Goal: Task Accomplishment & Management: Complete application form

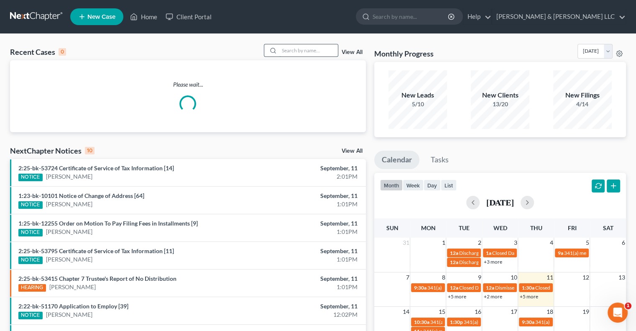
click at [284, 44] on input "search" at bounding box center [308, 50] width 59 height 12
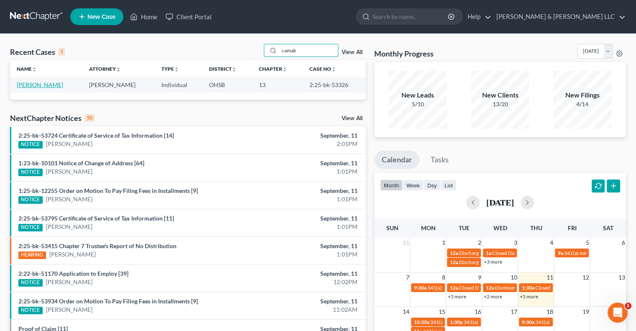
type input "camak"
click at [46, 84] on link "[PERSON_NAME]" at bounding box center [40, 84] width 46 height 7
select select "3"
select select "4"
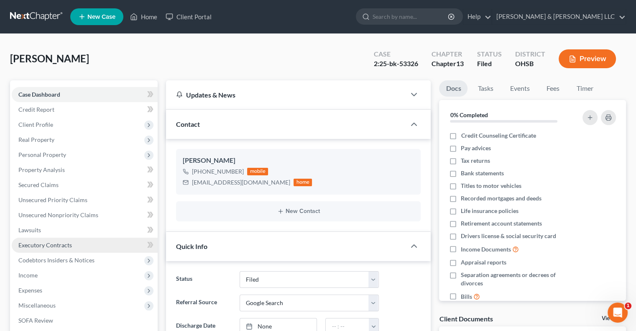
scroll to position [42, 0]
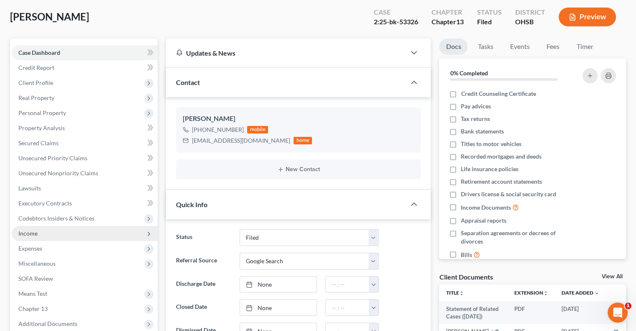
click at [51, 231] on span "Income" at bounding box center [85, 233] width 146 height 15
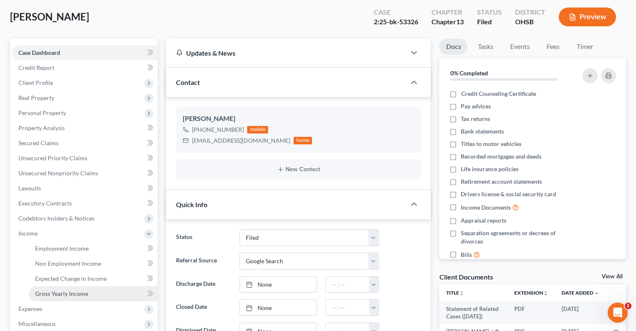
click at [63, 292] on span "Gross Yearly Income" at bounding box center [61, 293] width 53 height 7
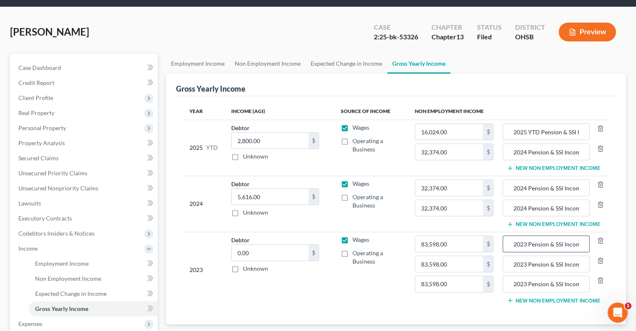
scroll to position [42, 0]
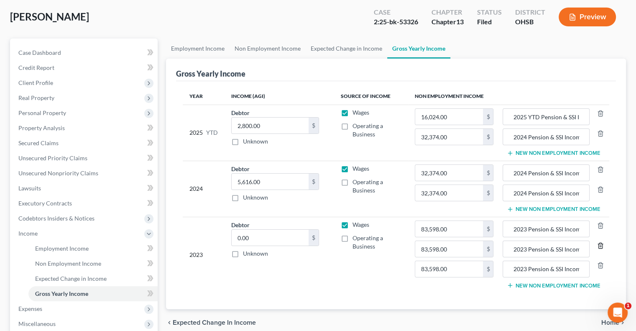
click at [599, 247] on icon "button" at bounding box center [600, 244] width 4 height 5
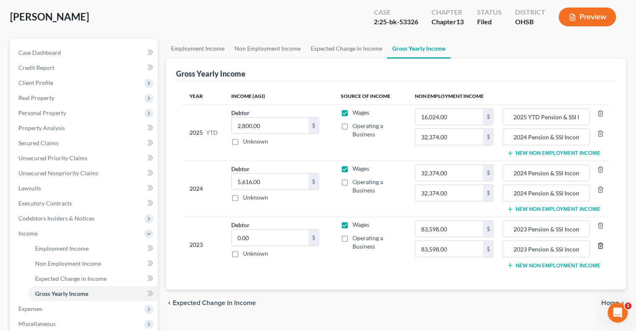
click at [599, 247] on icon "button" at bounding box center [600, 244] width 4 height 5
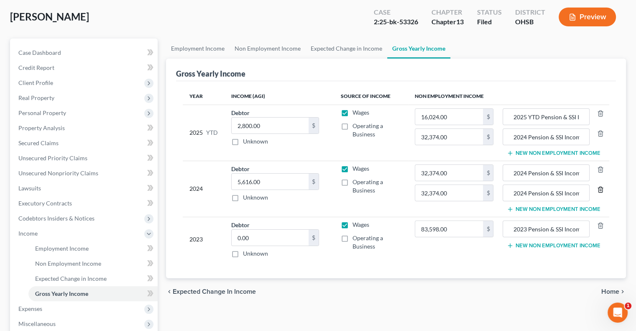
click at [601, 188] on polyline "button" at bounding box center [600, 188] width 5 height 0
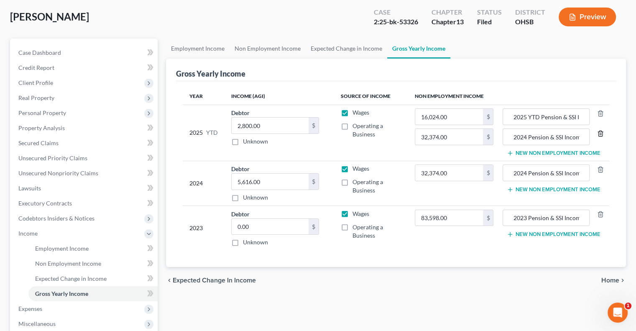
click at [599, 133] on line "button" at bounding box center [599, 134] width 0 height 2
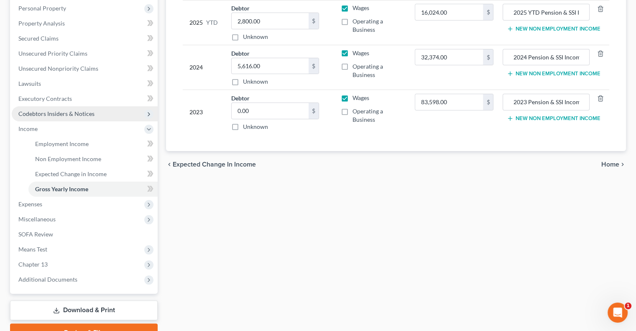
scroll to position [167, 0]
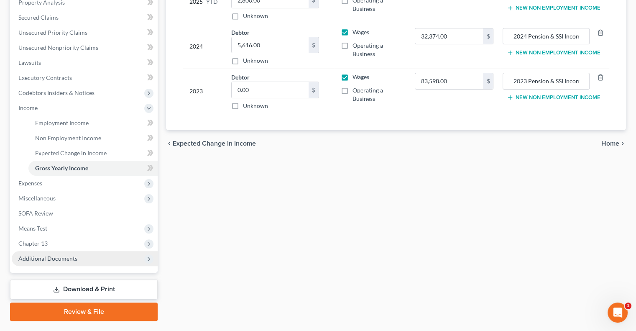
click at [64, 259] on span "Additional Documents" at bounding box center [47, 258] width 59 height 7
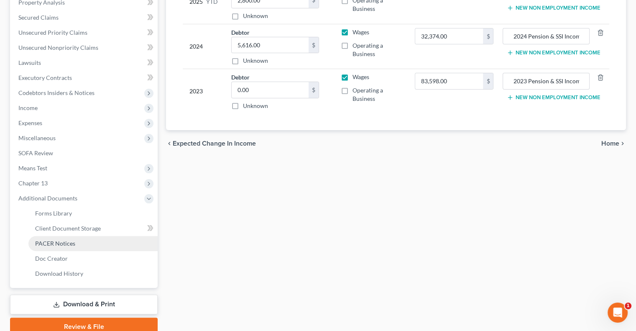
click at [59, 246] on span "PACER Notices" at bounding box center [55, 243] width 40 height 7
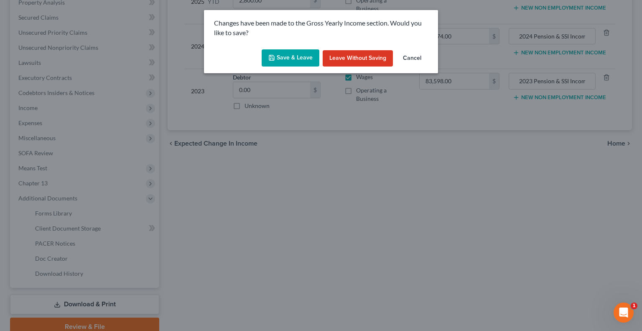
click at [287, 59] on button "Save & Leave" at bounding box center [291, 58] width 58 height 18
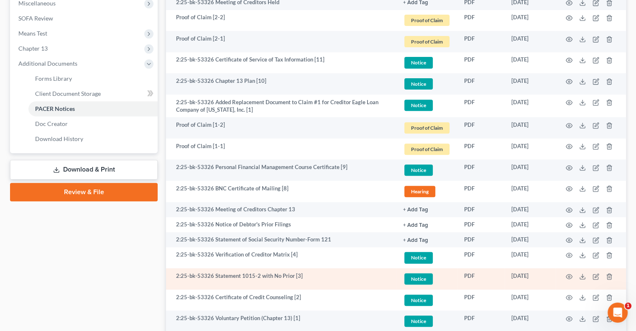
scroll to position [368, 0]
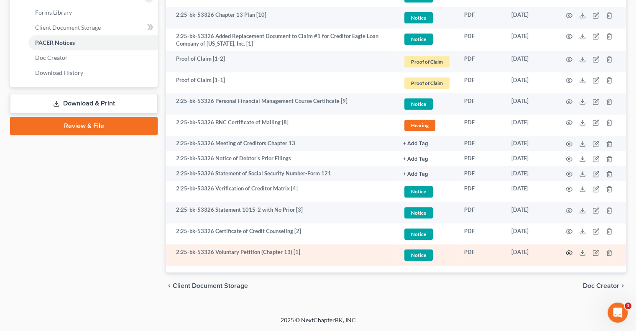
click at [568, 252] on icon "button" at bounding box center [569, 252] width 7 height 7
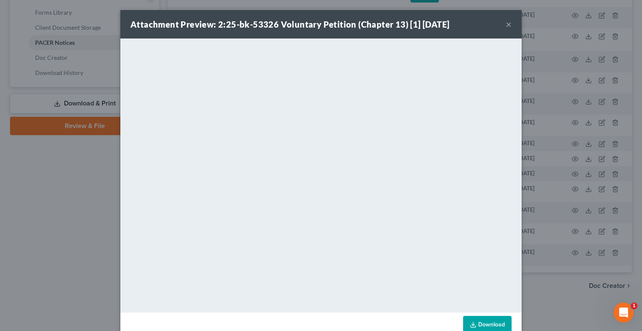
click at [506, 25] on button "×" at bounding box center [509, 24] width 6 height 10
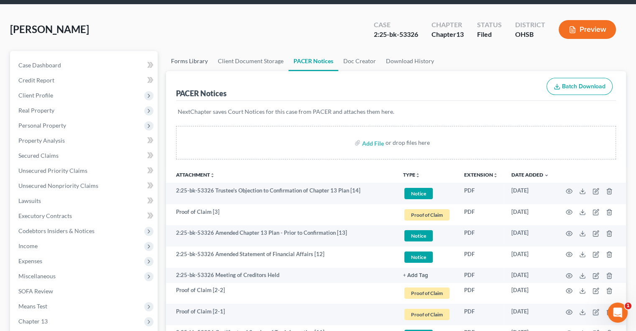
scroll to position [0, 0]
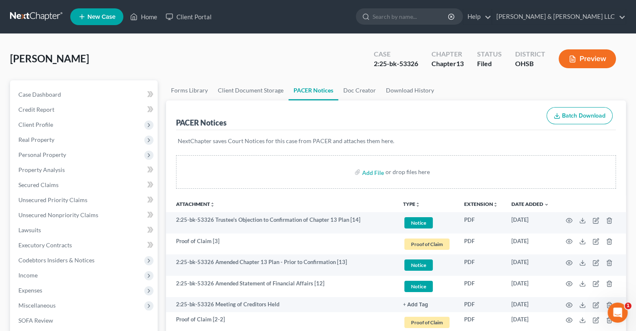
click at [585, 62] on button "Preview" at bounding box center [586, 58] width 57 height 19
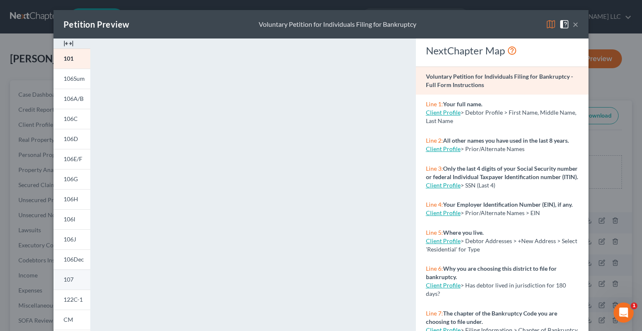
click at [66, 276] on span "107" at bounding box center [69, 278] width 10 height 7
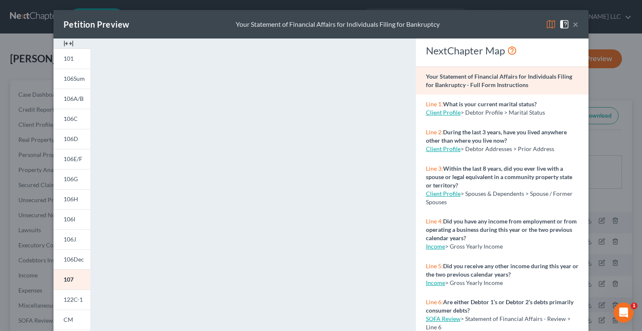
click at [561, 28] on img at bounding box center [564, 24] width 10 height 10
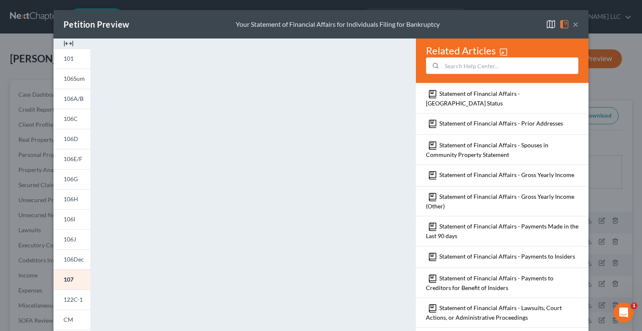
click at [548, 25] on img at bounding box center [551, 24] width 10 height 10
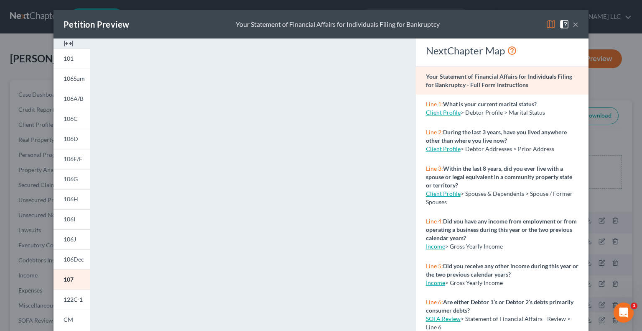
click at [548, 25] on img at bounding box center [551, 24] width 10 height 10
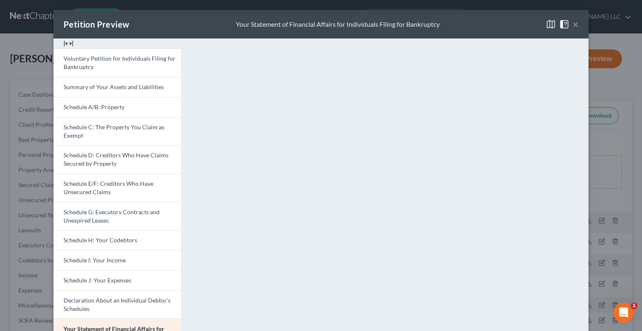
click at [573, 27] on button "×" at bounding box center [576, 24] width 6 height 10
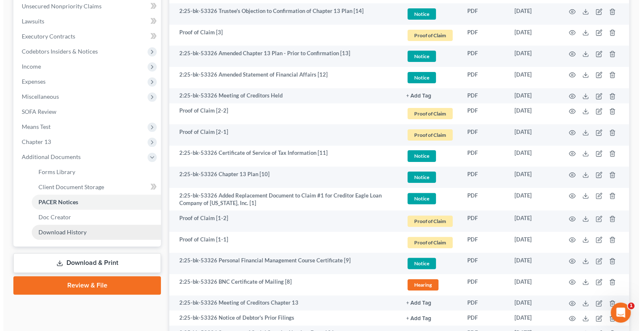
scroll to position [209, 0]
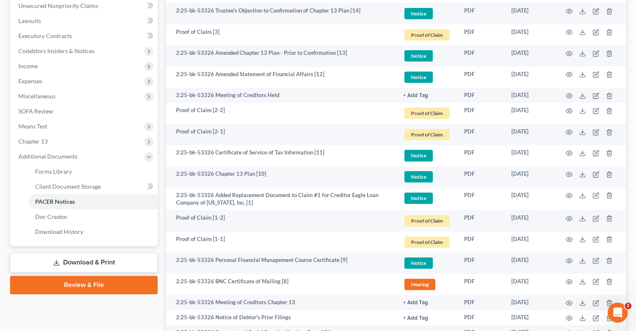
click at [70, 264] on link "Download & Print" at bounding box center [84, 262] width 148 height 20
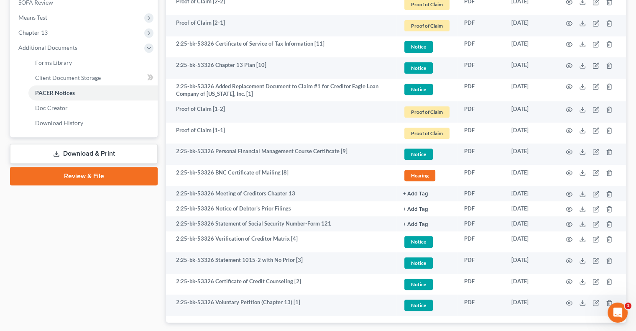
scroll to position [334, 0]
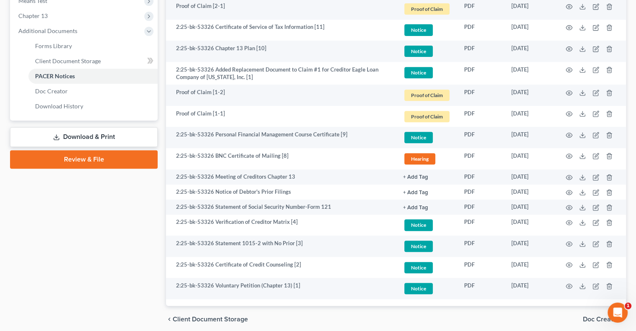
click at [69, 140] on link "Download & Print" at bounding box center [84, 137] width 148 height 20
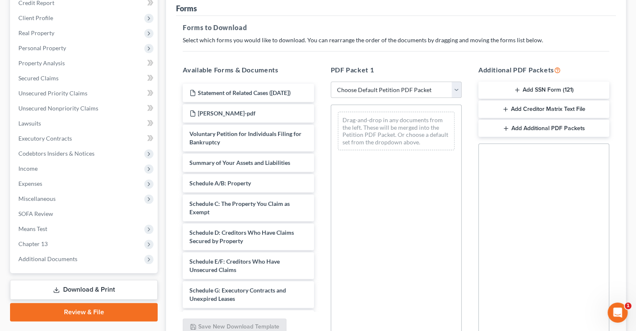
scroll to position [125, 0]
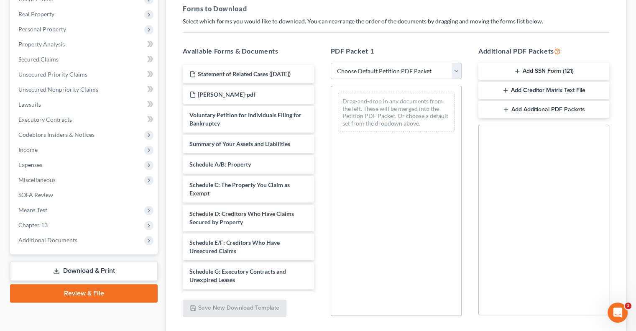
click at [382, 71] on select "Choose Default Petition PDF Packet Complete Bankruptcy Petition (all forms and …" at bounding box center [396, 71] width 131 height 17
select select "2"
click at [331, 63] on select "Choose Default Petition PDF Packet Complete Bankruptcy Petition (all forms and …" at bounding box center [396, 71] width 131 height 17
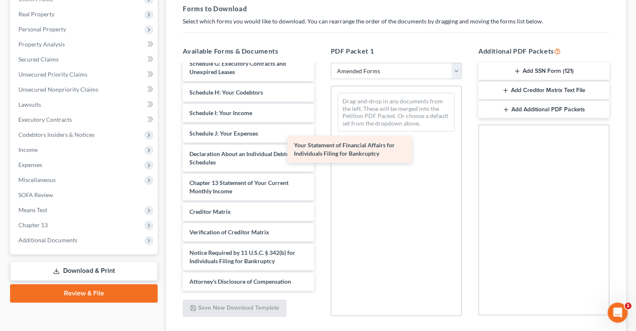
scroll to position [166, 0]
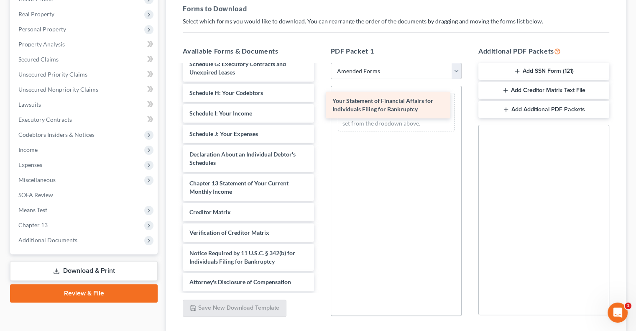
drag, startPoint x: 229, startPoint y: 156, endPoint x: 372, endPoint y: 104, distance: 152.2
click at [320, 104] on div "Your Statement of Financial Affairs for Individuals Filing for Bankruptcy Volun…" at bounding box center [248, 94] width 144 height 392
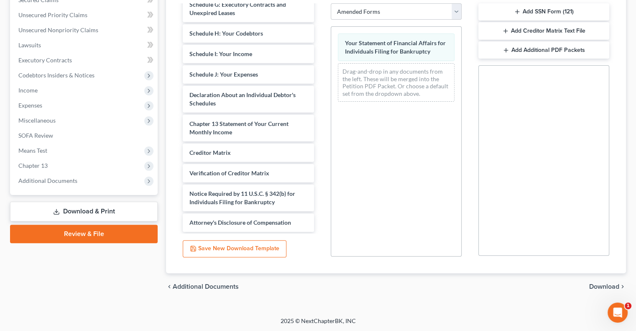
click at [601, 285] on span "Download" at bounding box center [604, 286] width 30 height 7
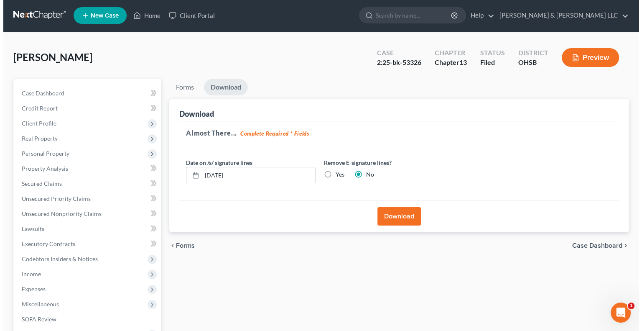
scroll to position [0, 0]
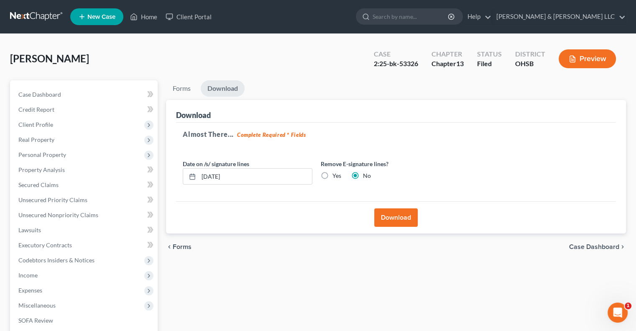
click at [384, 219] on button "Download" at bounding box center [395, 217] width 43 height 18
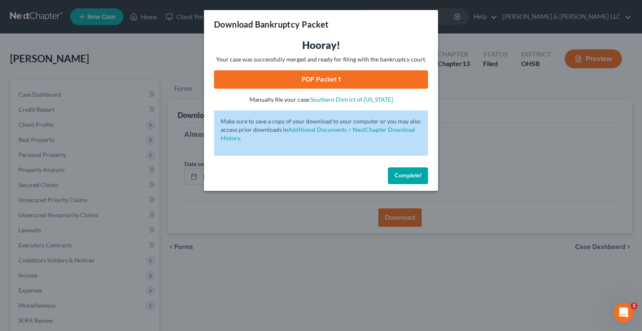
click at [330, 83] on link "PDF Packet 1" at bounding box center [321, 79] width 214 height 18
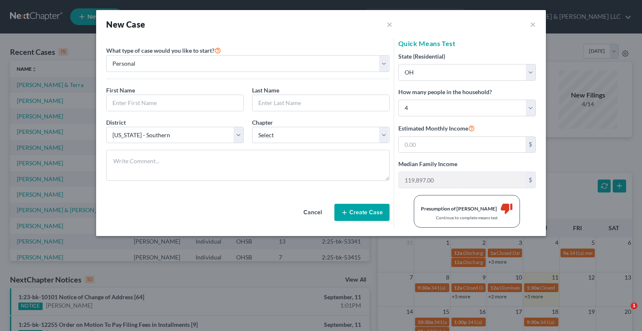
select select "62"
select select "36"
select select "3"
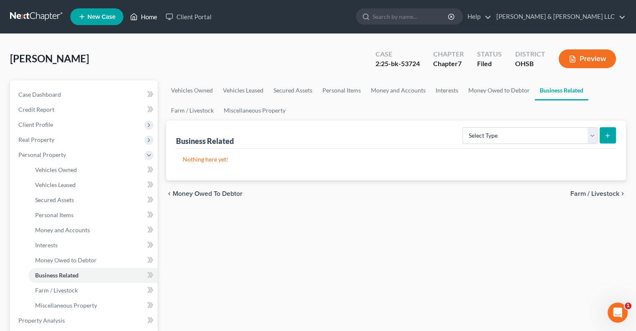
click at [146, 15] on link "Home" at bounding box center [144, 16] width 36 height 15
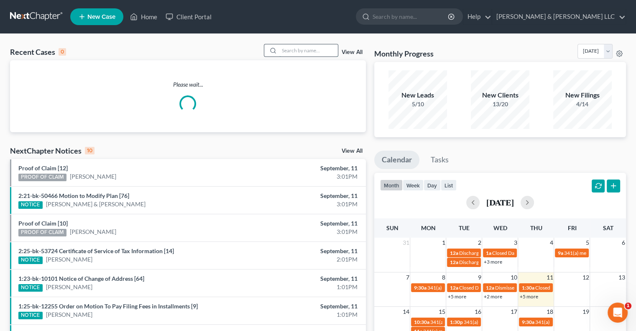
click at [286, 51] on input "search" at bounding box center [308, 50] width 59 height 12
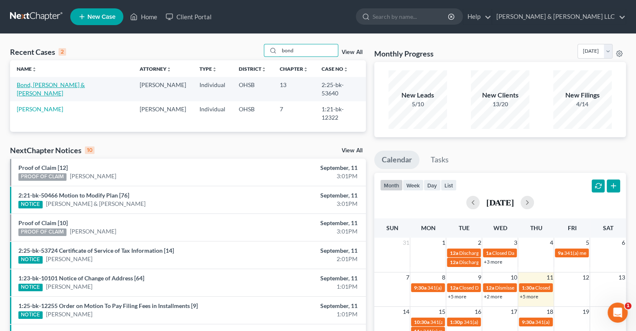
type input "bond"
click at [38, 83] on link "Bond, Le Renzo & Williams, Courtney" at bounding box center [51, 88] width 68 height 15
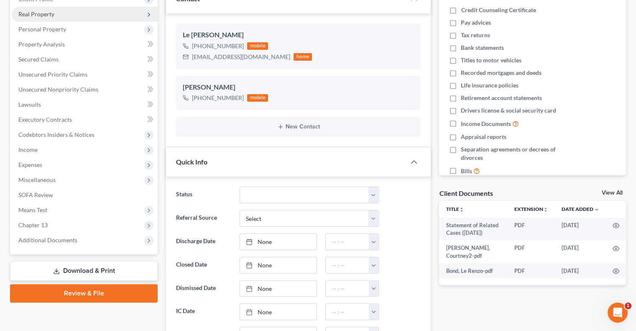
scroll to position [209, 0]
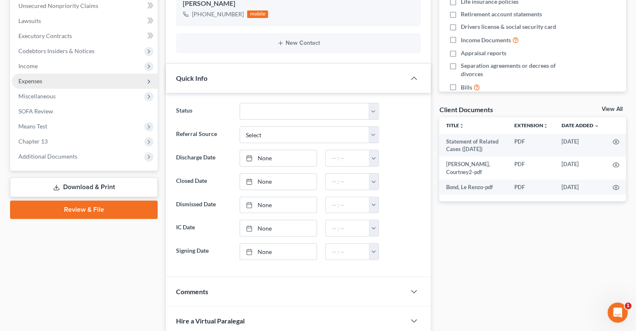
click at [37, 80] on span "Expenses" at bounding box center [30, 80] width 24 height 7
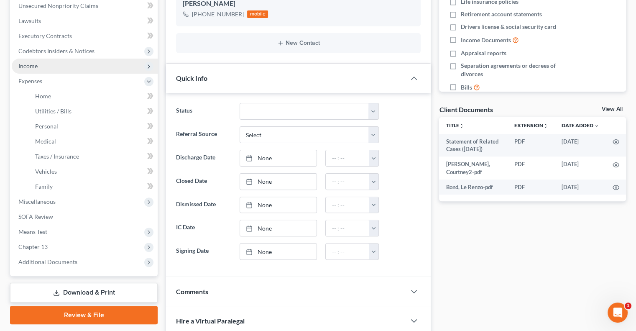
click at [32, 66] on span "Income" at bounding box center [27, 65] width 19 height 7
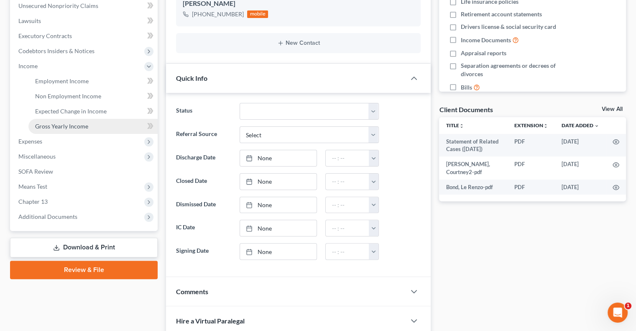
click at [55, 127] on span "Gross Yearly Income" at bounding box center [61, 125] width 53 height 7
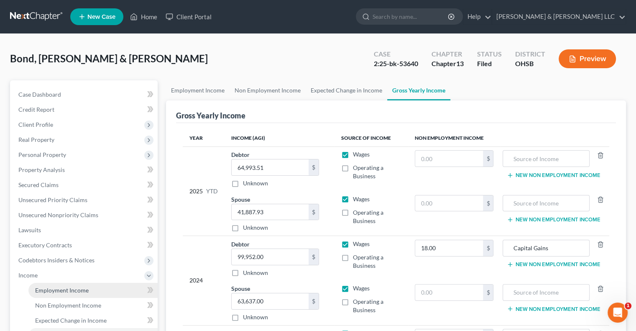
click at [54, 286] on span "Employment Income" at bounding box center [62, 289] width 54 height 7
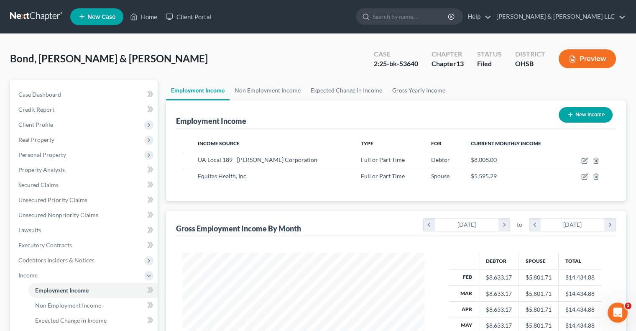
scroll to position [149, 258]
click at [273, 85] on link "Non Employment Income" at bounding box center [267, 90] width 76 height 20
